Goal: Information Seeking & Learning: Learn about a topic

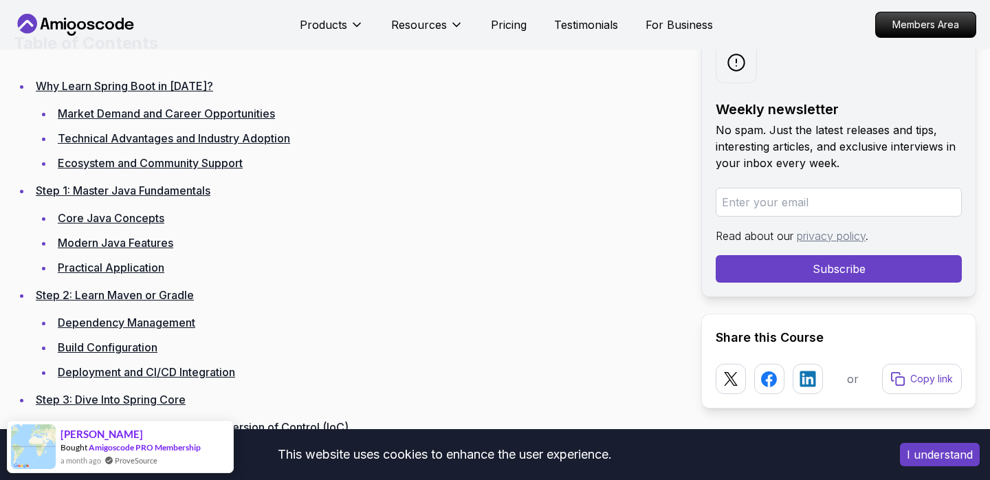
scroll to position [1900, 0]
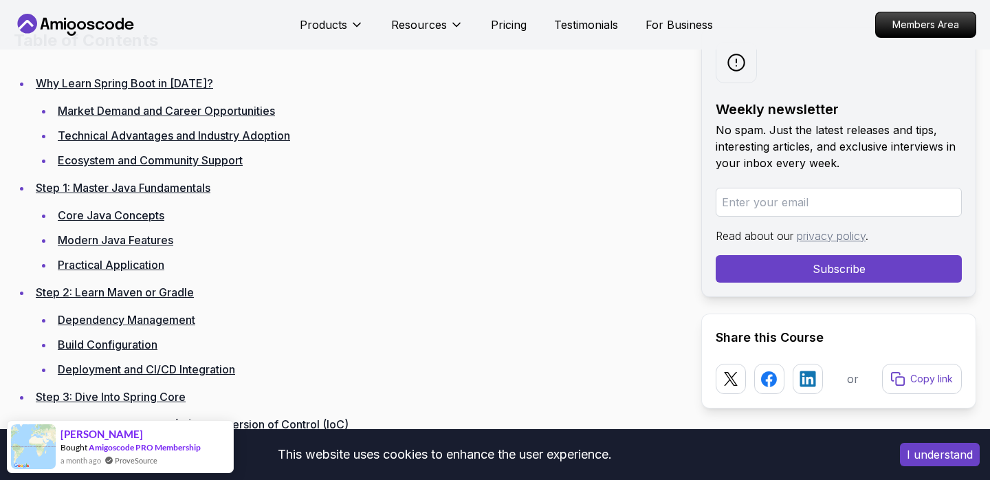
click at [160, 186] on link "Step 1: Master Java Fundamentals" at bounding box center [123, 188] width 175 height 14
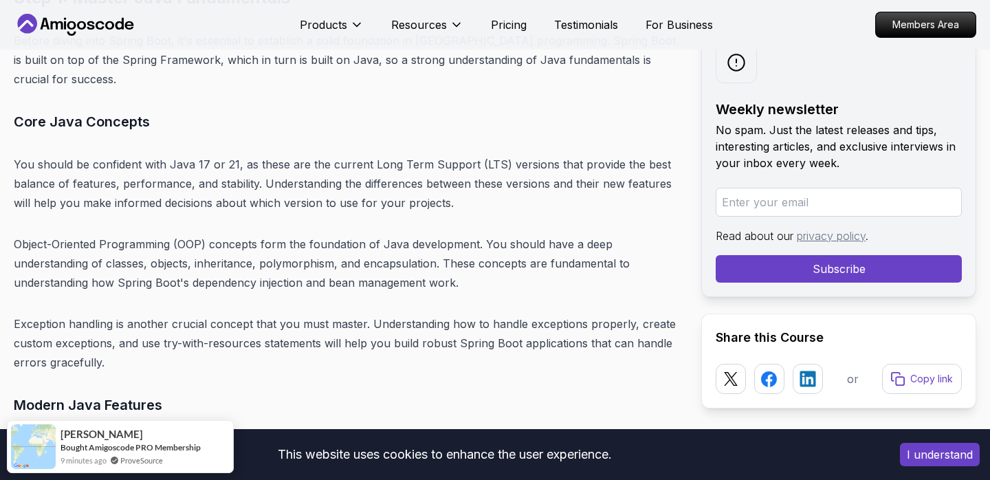
scroll to position [4647, 0]
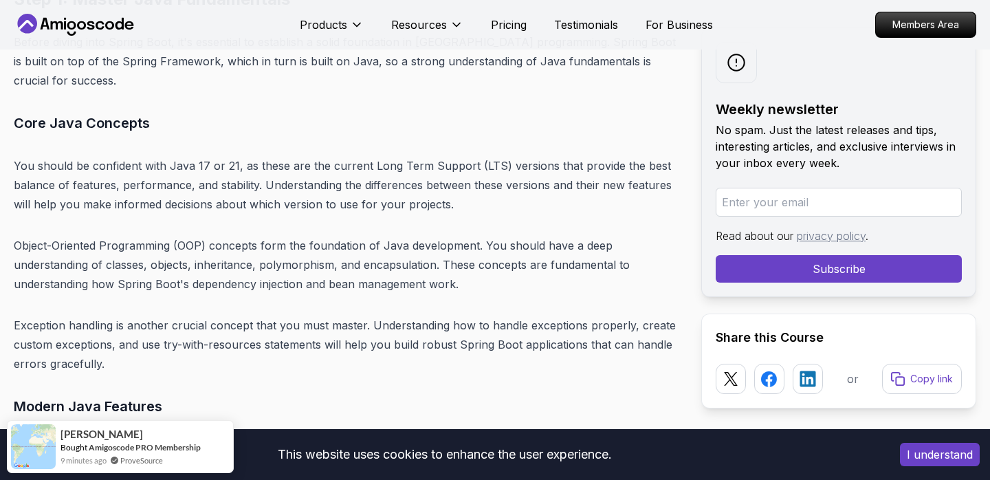
click at [127, 245] on p "Object-Oriented Programming (OOP) concepts form the foundation of Java developm…" at bounding box center [347, 265] width 666 height 58
click at [157, 245] on p "Object-Oriented Programming (OOP) concepts form the foundation of Java developm…" at bounding box center [347, 265] width 666 height 58
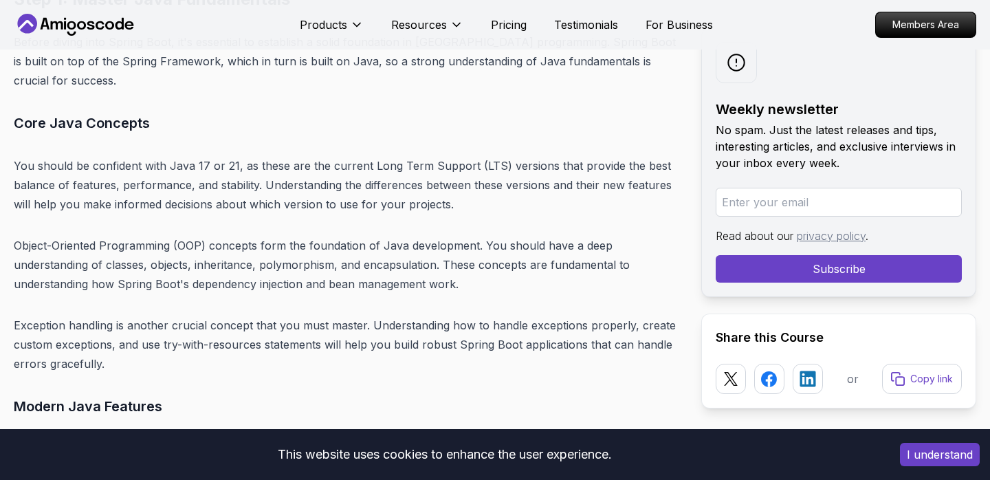
click at [197, 252] on p "Object-Oriented Programming (OOP) concepts form the foundation of Java developm…" at bounding box center [347, 265] width 666 height 58
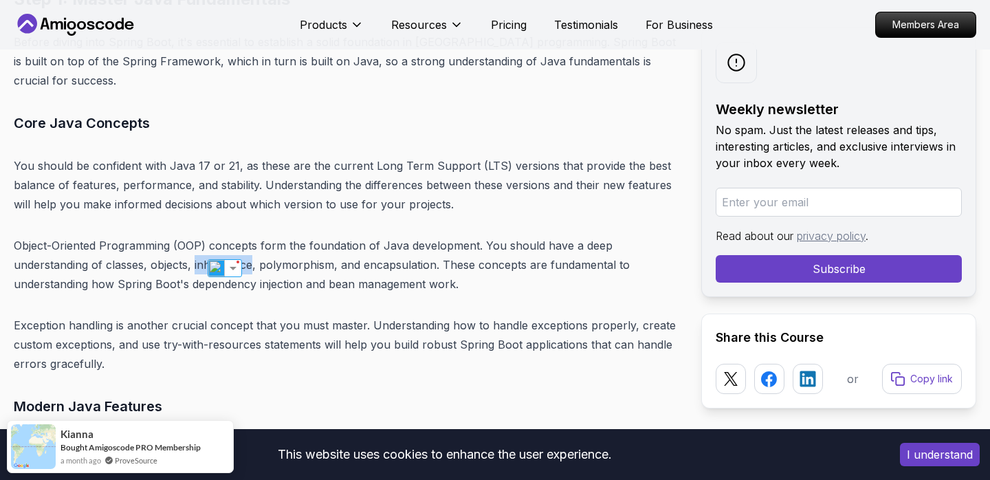
click at [305, 241] on p "Object-Oriented Programming (OOP) concepts form the foundation of Java developm…" at bounding box center [347, 265] width 666 height 58
click at [281, 249] on p "Object-Oriented Programming (OOP) concepts form the foundation of Java developm…" at bounding box center [347, 265] width 666 height 58
click at [283, 266] on img at bounding box center [289, 268] width 18 height 18
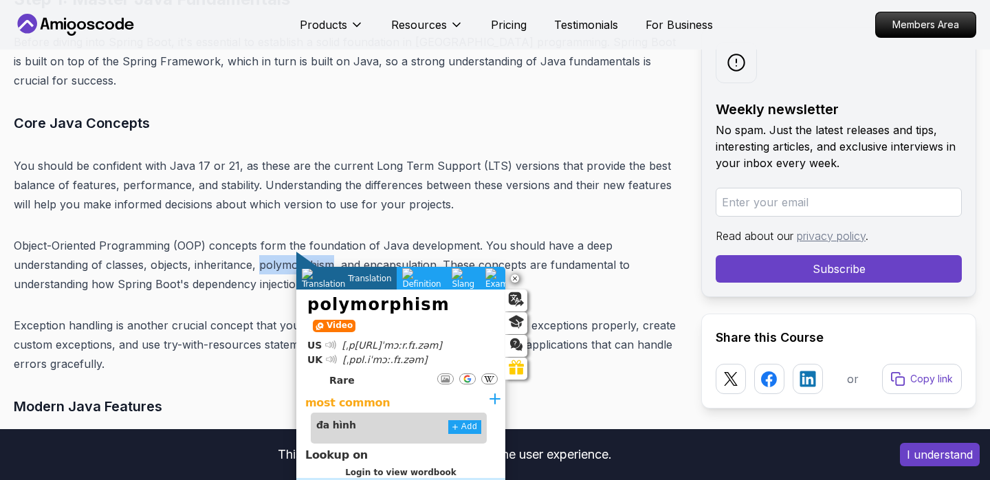
click at [318, 245] on p "Object-Oriented Programming (OOP) concepts form the foundation of Java developm…" at bounding box center [347, 265] width 666 height 58
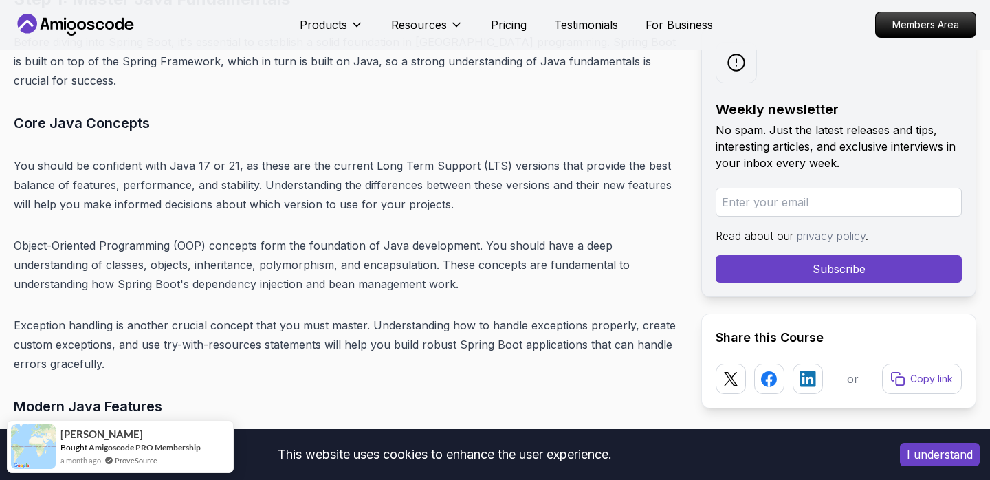
click at [296, 252] on p "Object-Oriented Programming (OOP) concepts form the foundation of Java developm…" at bounding box center [347, 265] width 666 height 58
click at [287, 268] on img at bounding box center [289, 268] width 18 height 18
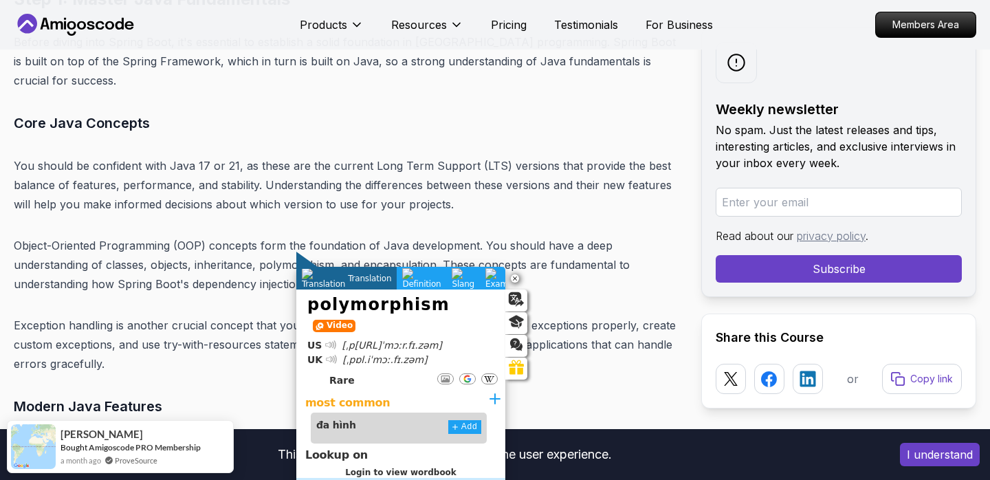
click at [408, 250] on p "Object-Oriented Programming (OOP) concepts form the foundation of Java developm…" at bounding box center [347, 265] width 666 height 58
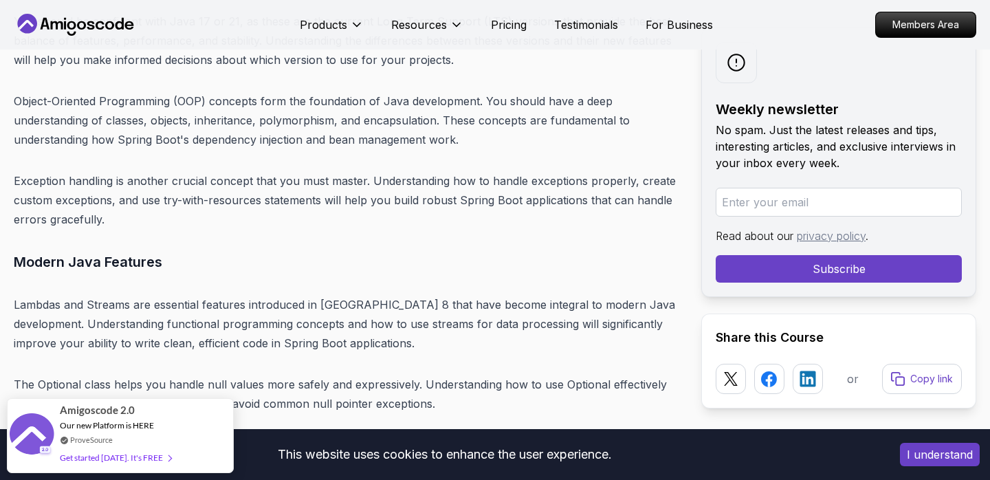
scroll to position [4763, 0]
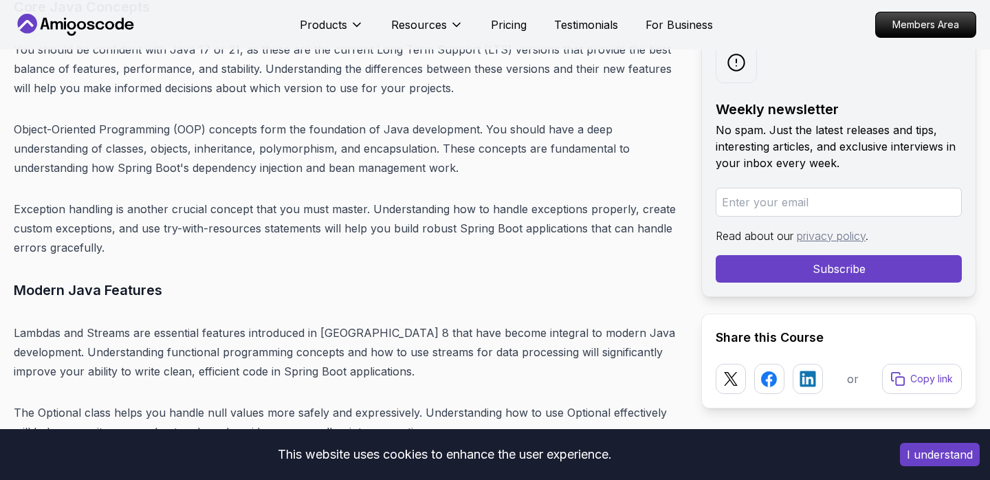
click at [57, 199] on p "Exception handling is another crucial concept that you must master. Understandi…" at bounding box center [347, 228] width 666 height 58
click at [83, 199] on p "Exception handling is another crucial concept that you must master. Understandi…" at bounding box center [347, 228] width 666 height 58
copy p "Exception handling"
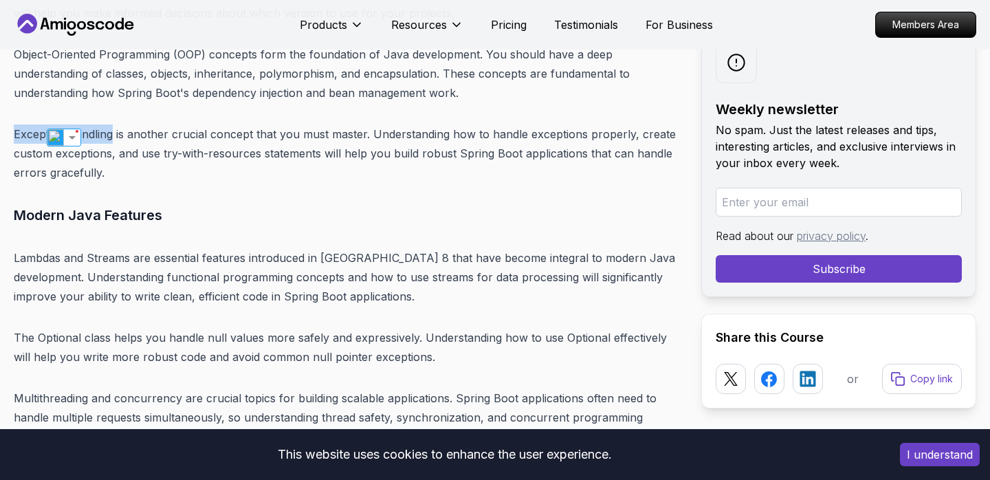
scroll to position [4847, 0]
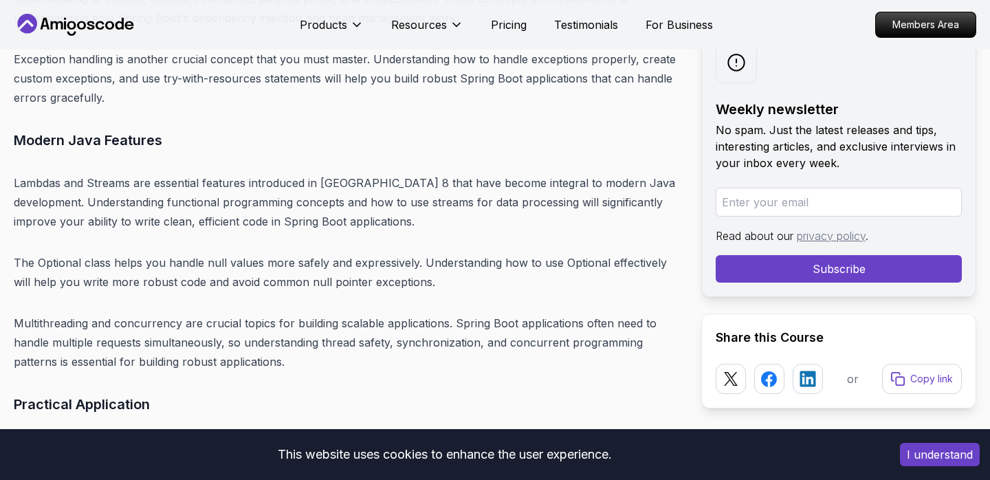
scroll to position [4914, 0]
click at [375, 252] on p "The Optional class helps you handle null values more safely and expressively. U…" at bounding box center [347, 271] width 666 height 39
click at [374, 259] on img at bounding box center [374, 265] width 18 height 18
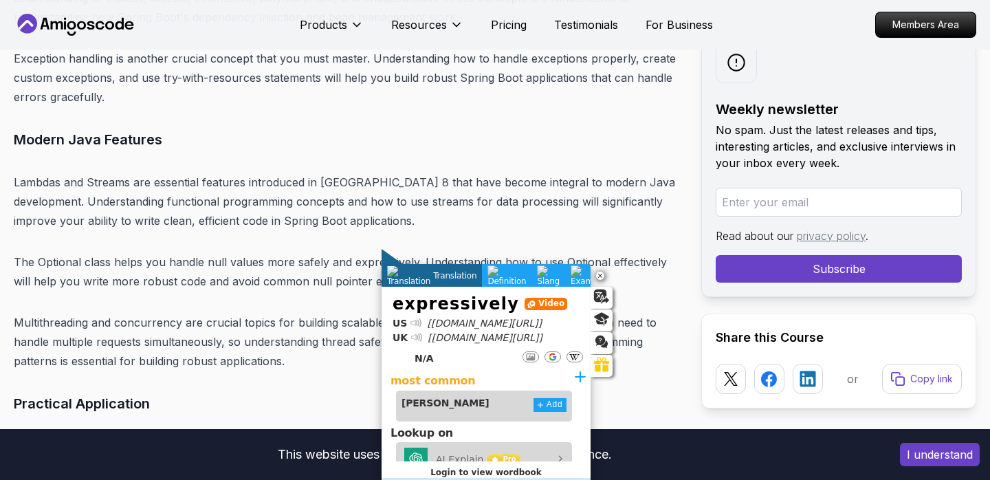
click at [351, 313] on p "Multithreading and concurrency are crucial topics for building scalable applica…" at bounding box center [347, 342] width 666 height 58
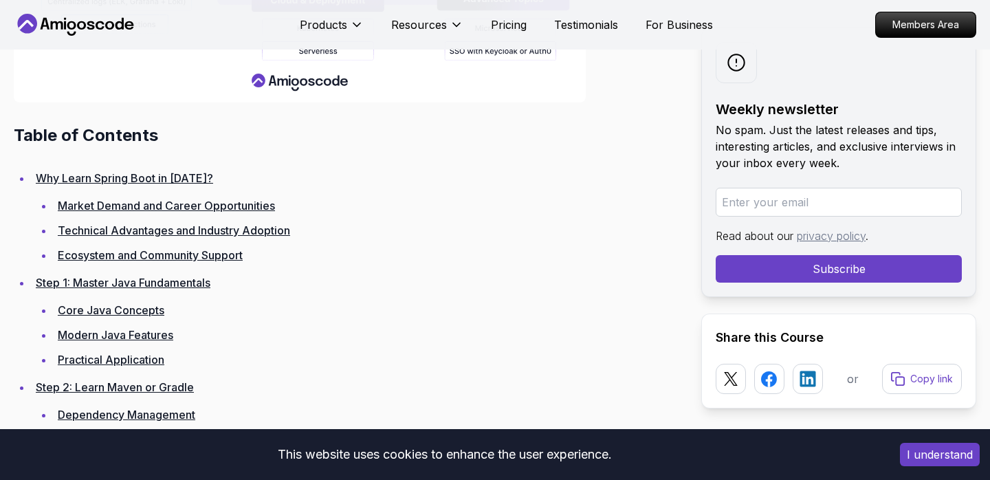
scroll to position [2012, 0]
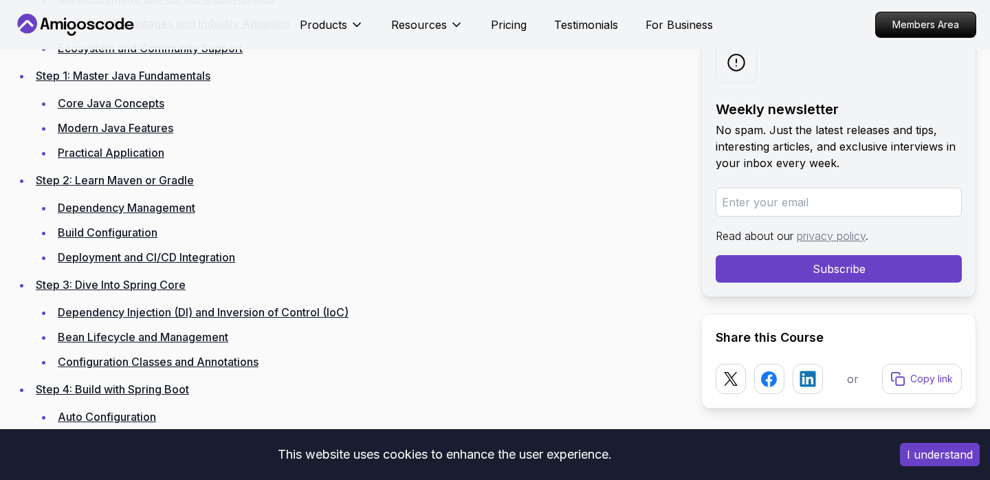
click at [140, 131] on link "Modern Java Features" at bounding box center [116, 128] width 116 height 14
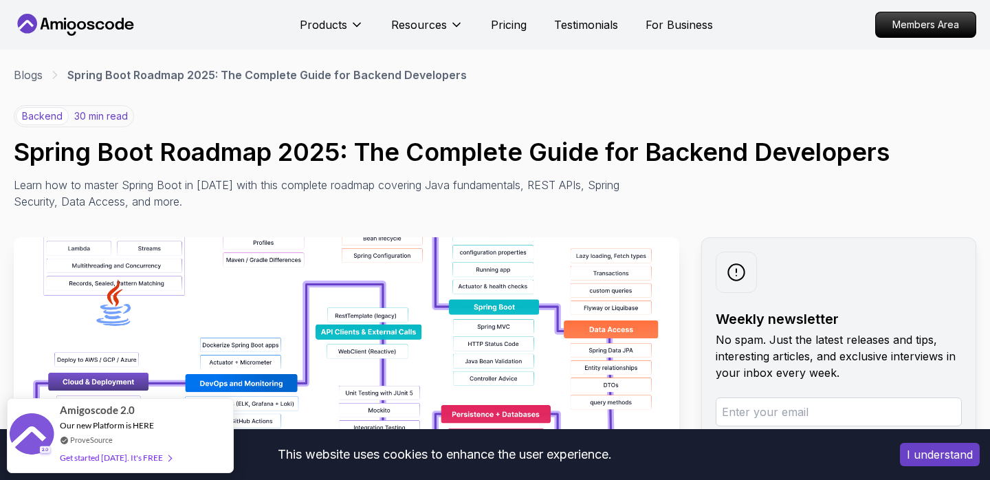
scroll to position [12, 0]
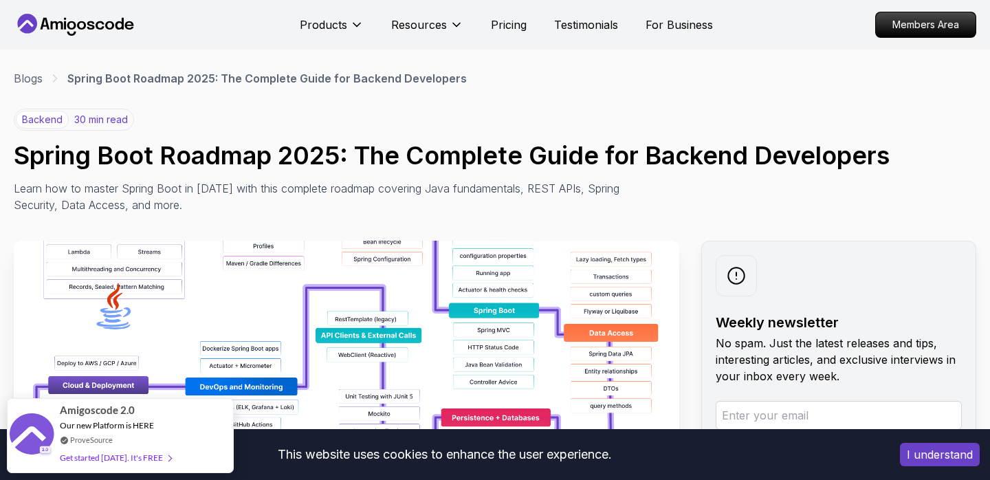
click at [129, 306] on img at bounding box center [347, 395] width 666 height 309
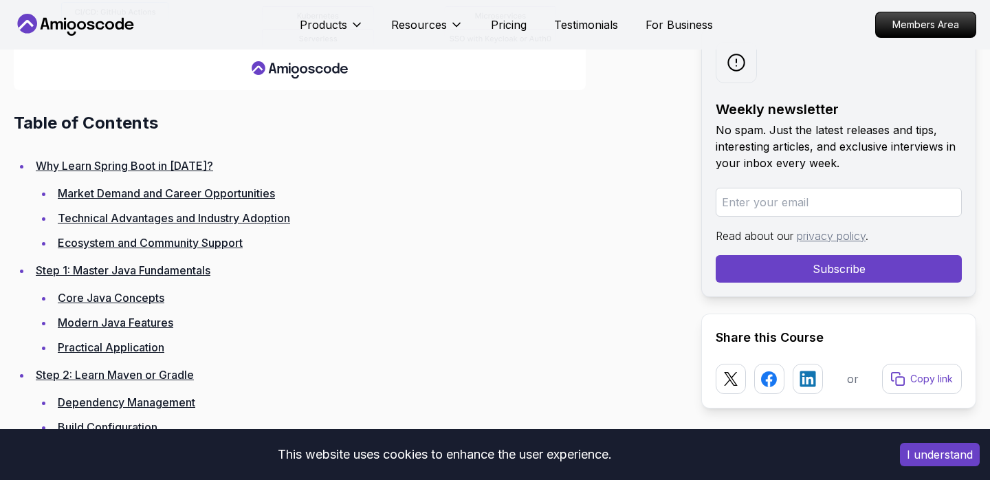
scroll to position [1814, 0]
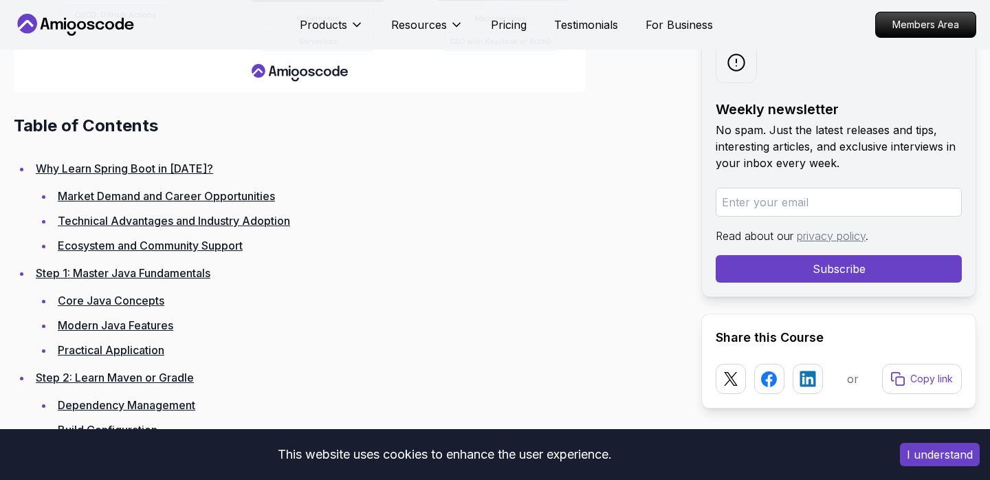
click at [131, 320] on link "Modern Java Features" at bounding box center [116, 325] width 116 height 14
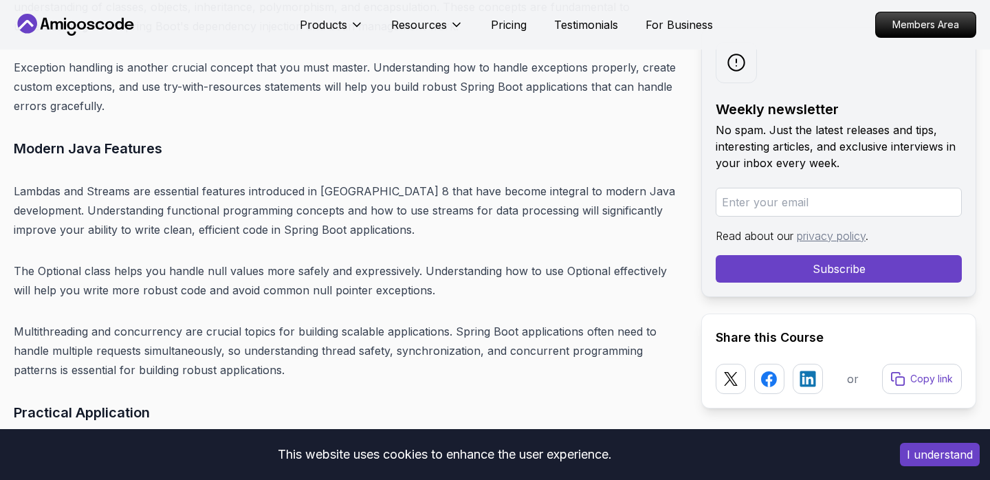
scroll to position [4904, 0]
click at [122, 182] on p "Lambdas and Streams are essential features introduced in [GEOGRAPHIC_DATA] 8 th…" at bounding box center [347, 211] width 666 height 58
click at [43, 182] on p "Lambdas and Streams are essential features introduced in [GEOGRAPHIC_DATA] 8 th…" at bounding box center [347, 211] width 666 height 58
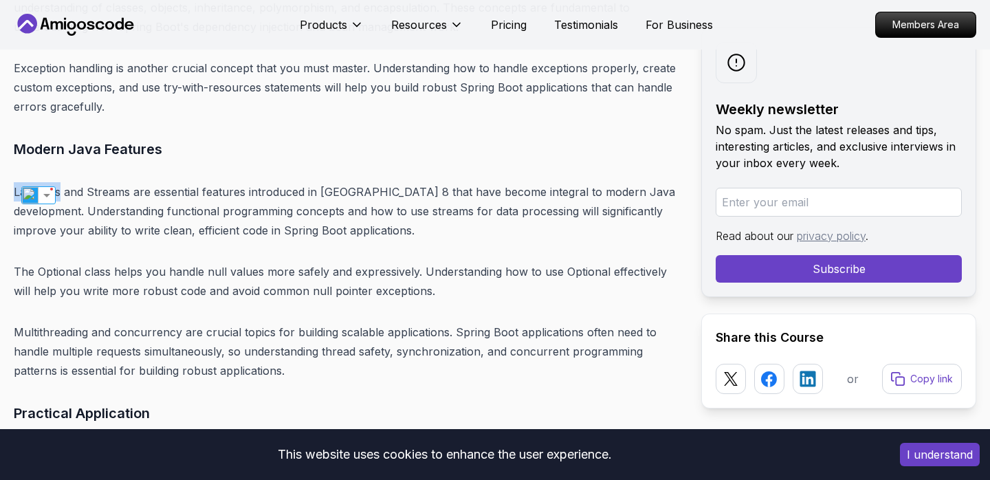
click at [117, 182] on p "Lambdas and Streams are essential features introduced in [GEOGRAPHIC_DATA] 8 th…" at bounding box center [347, 211] width 666 height 58
copy p "Lambdas and Streams"
click at [266, 220] on p "Lambdas and Streams are essential features introduced in [GEOGRAPHIC_DATA] 8 th…" at bounding box center [347, 211] width 666 height 58
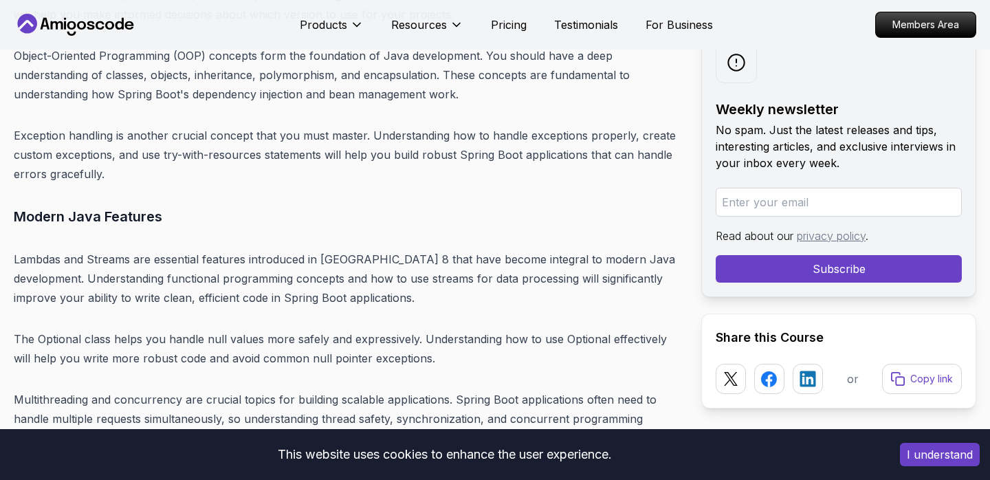
scroll to position [4834, 0]
